Goal: Task Accomplishment & Management: Use online tool/utility

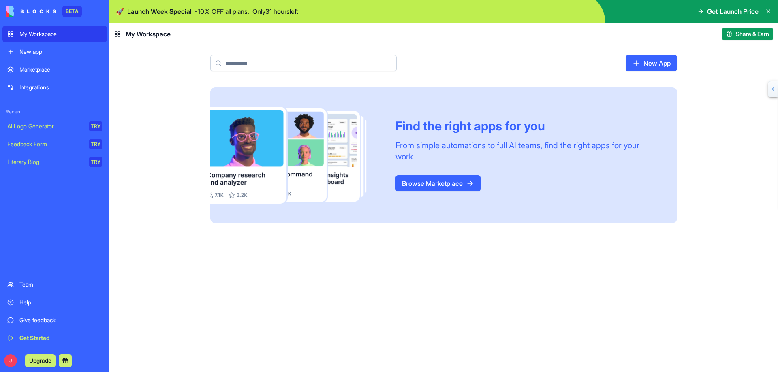
click at [66, 361] on button at bounding box center [65, 361] width 13 height 13
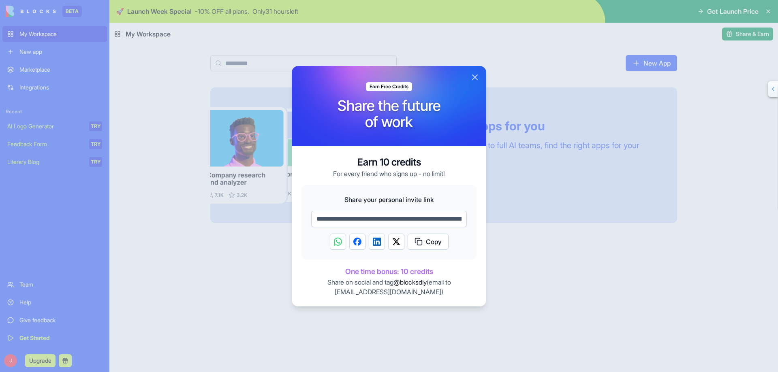
click at [475, 76] on button "Close" at bounding box center [475, 78] width 10 height 10
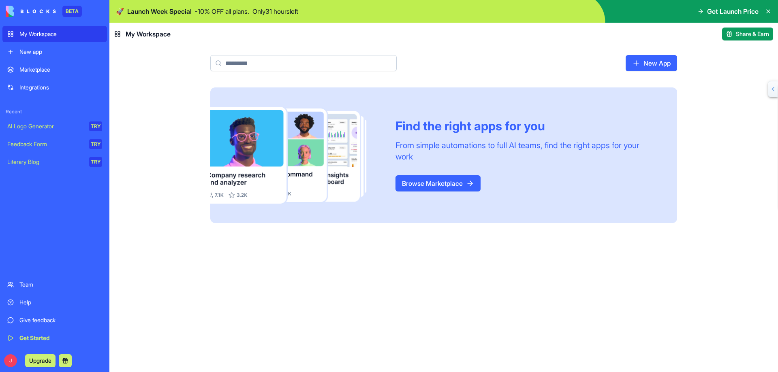
click at [41, 360] on button "Upgrade" at bounding box center [40, 361] width 30 height 13
